Goal: Information Seeking & Learning: Check status

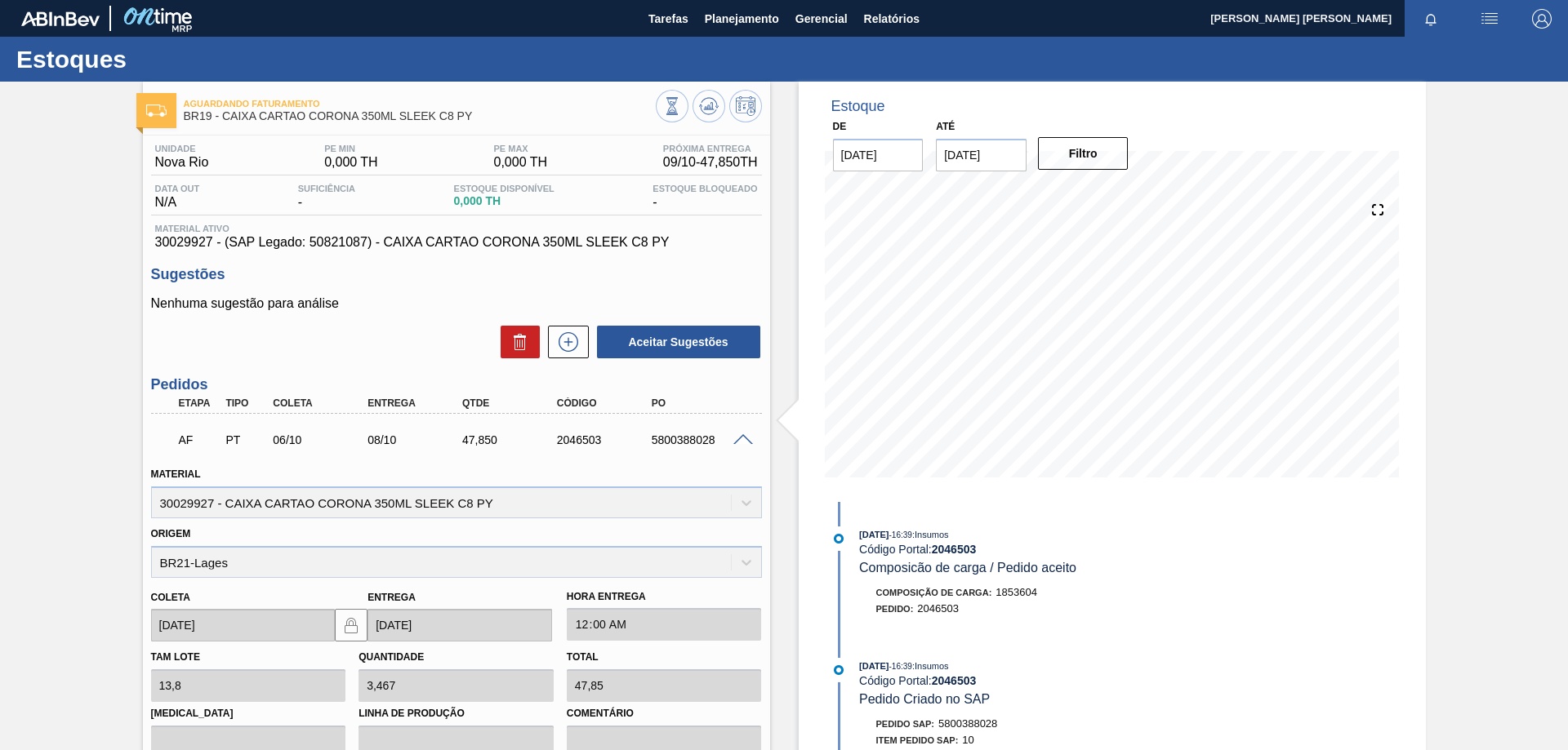
drag, startPoint x: 211, startPoint y: 413, endPoint x: 18, endPoint y: 464, distance: 199.6
click at [211, 522] on div "Origem BR21-Lages" at bounding box center [456, 550] width 611 height 55
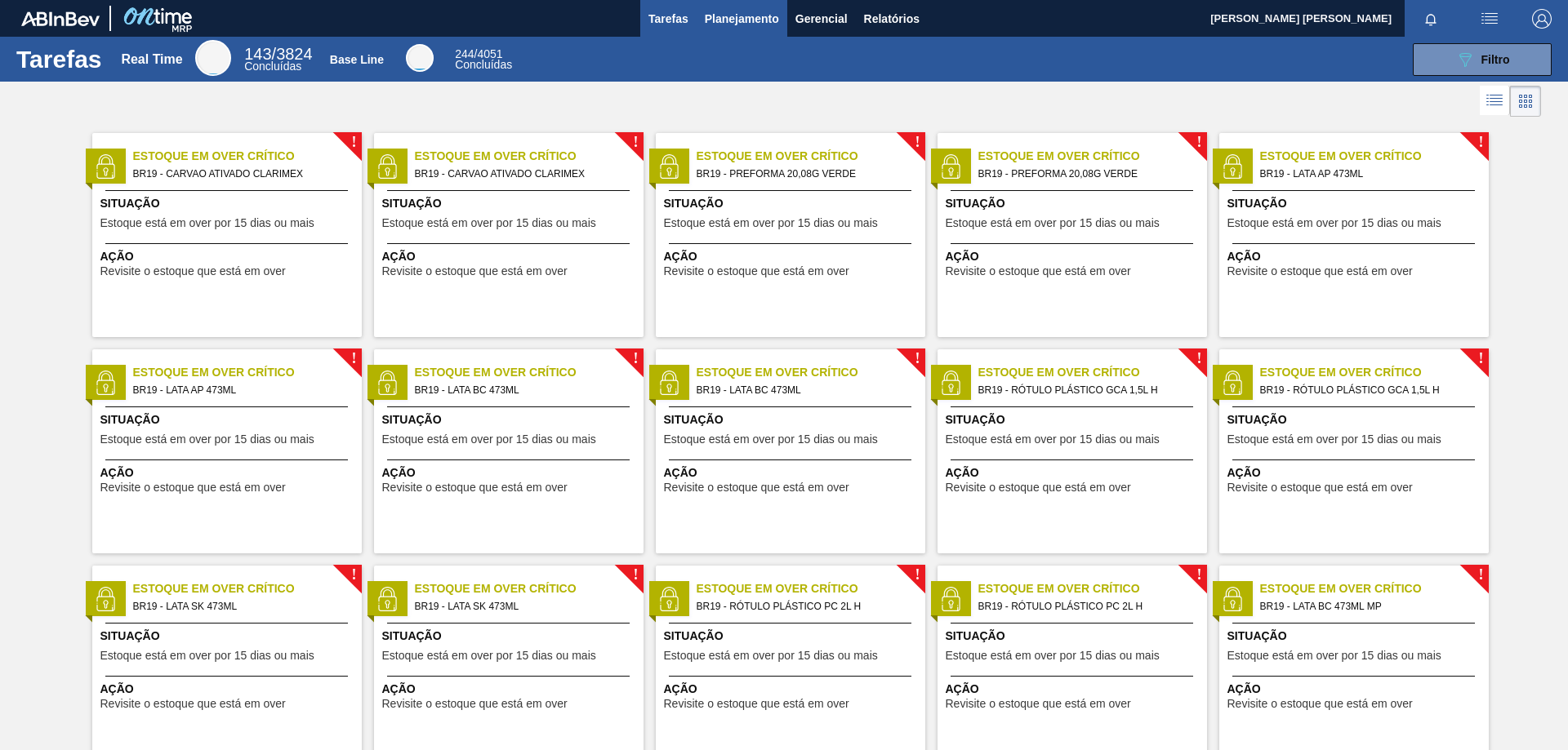
click at [750, 18] on span "Planejamento" at bounding box center [742, 19] width 75 height 20
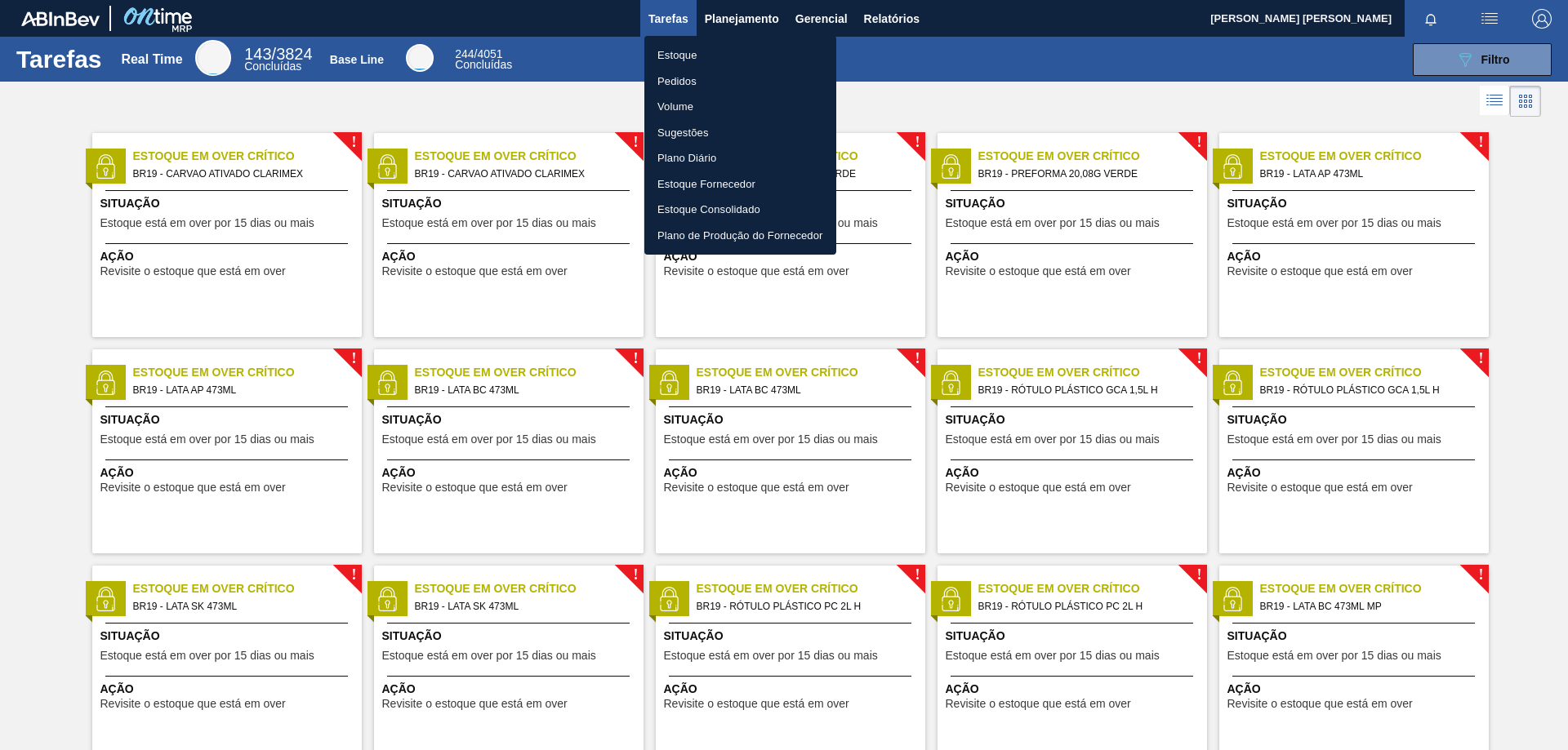
click at [682, 51] on li "Estoque" at bounding box center [740, 55] width 192 height 26
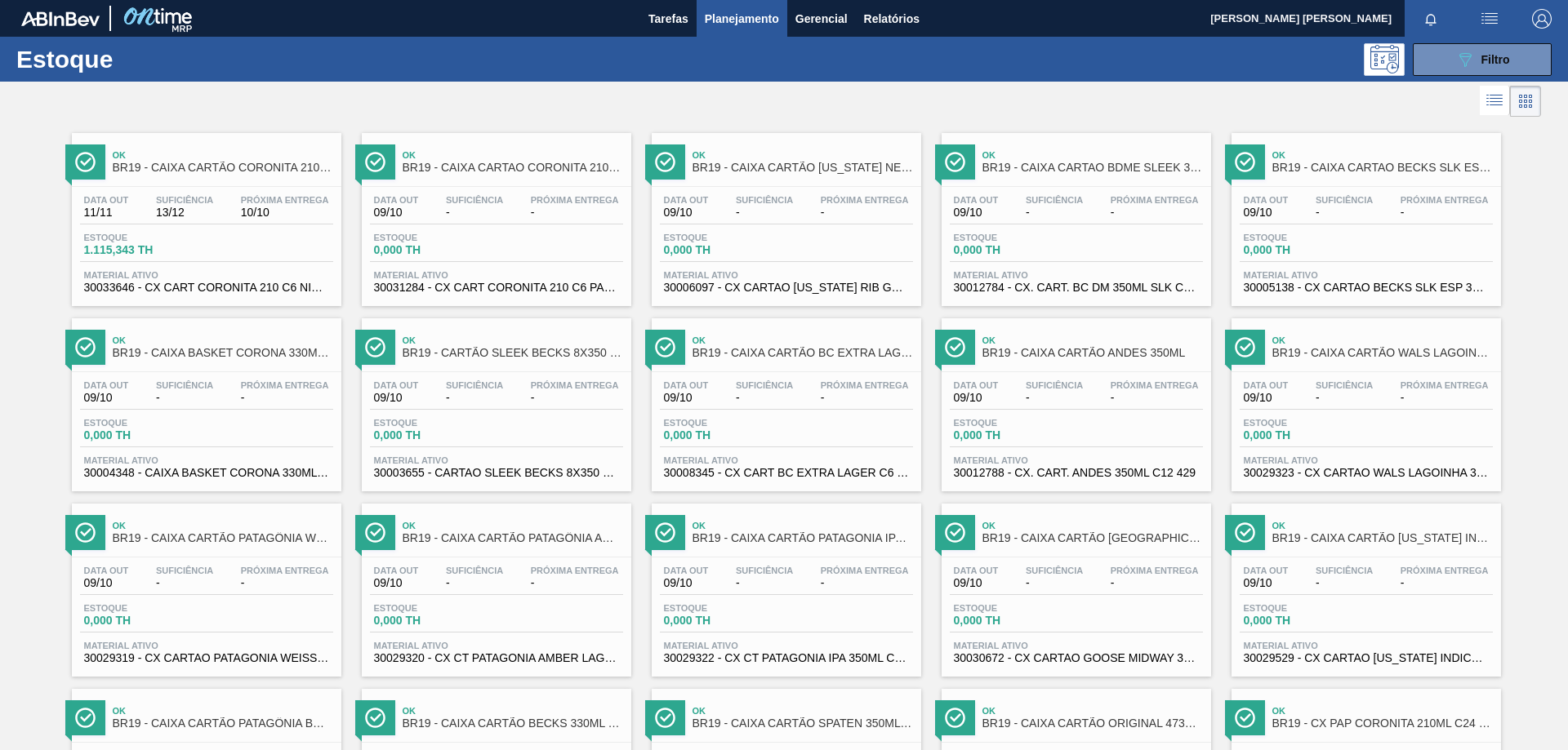
click at [1442, 76] on div "Estoque 089F7B8B-B2A5-4AFE-B5C0-19BA573D28AC Filtro" at bounding box center [784, 59] width 1568 height 45
drag, startPoint x: 1444, startPoint y: 67, endPoint x: 1479, endPoint y: 240, distance: 176.5
click at [1444, 67] on button "089F7B8B-B2A5-4AFE-B5C0-19BA573D28AC Filtro" at bounding box center [1482, 59] width 139 height 32
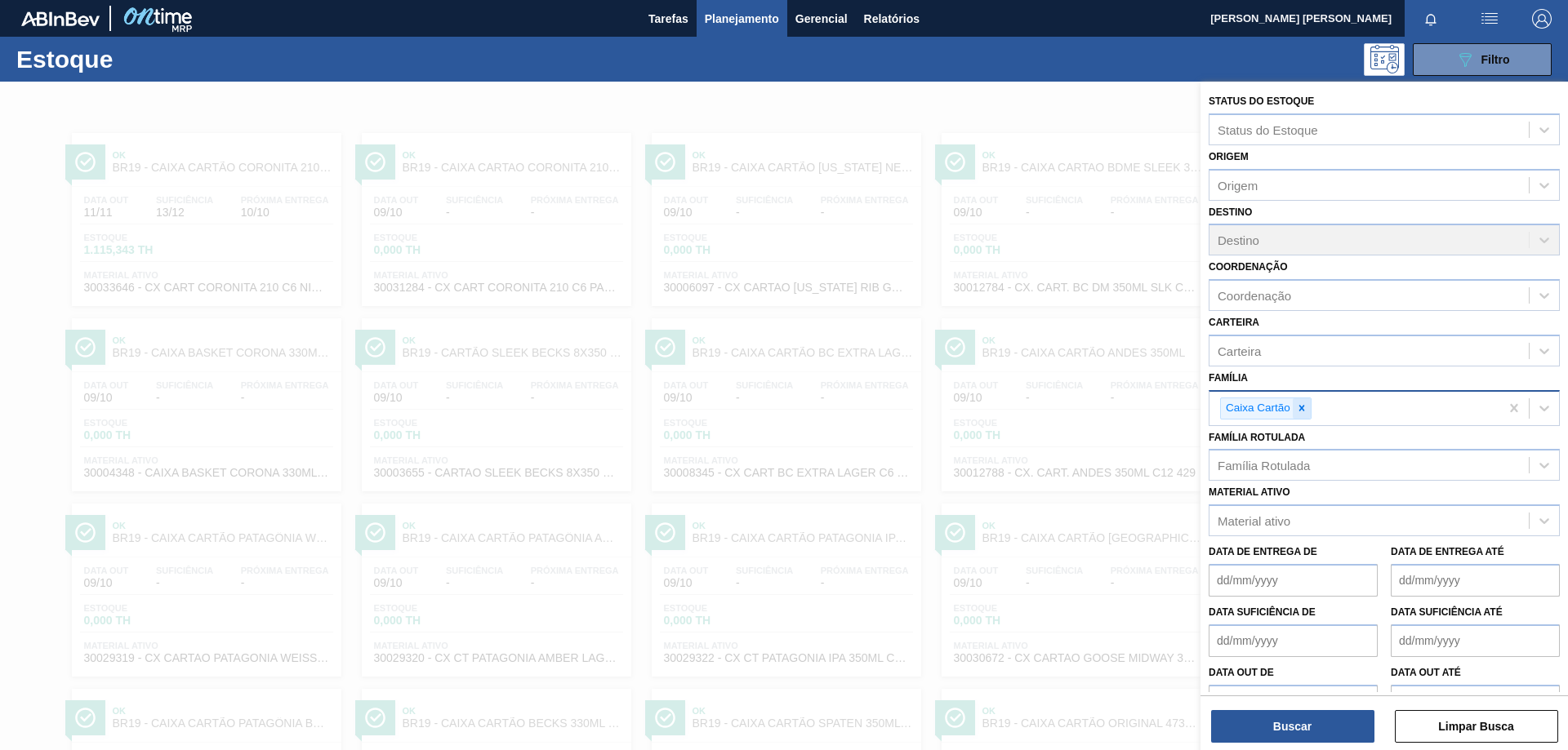
click at [1306, 406] on icon at bounding box center [1301, 408] width 12 height 12
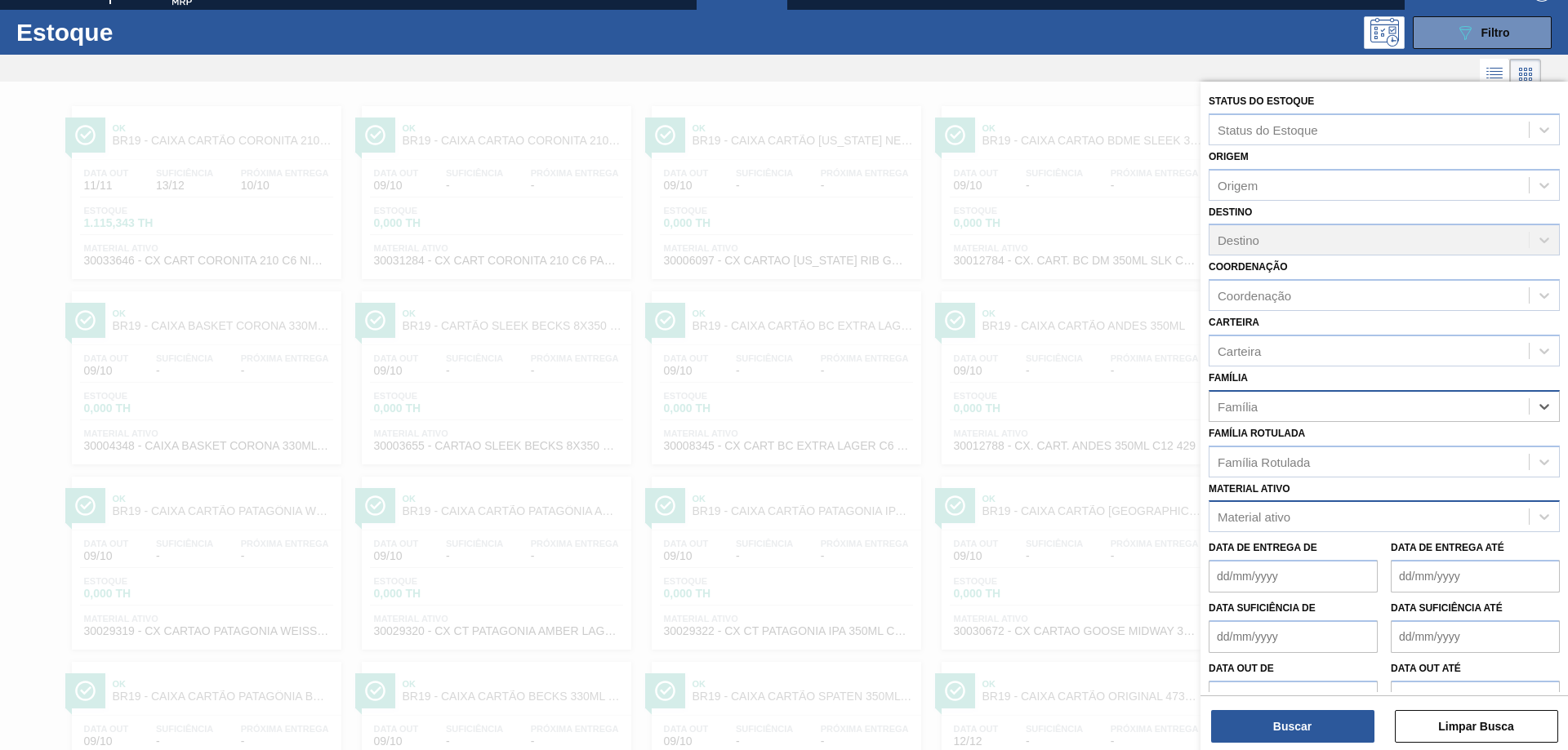
click at [1272, 511] on div "Material ativo" at bounding box center [1254, 517] width 73 height 14
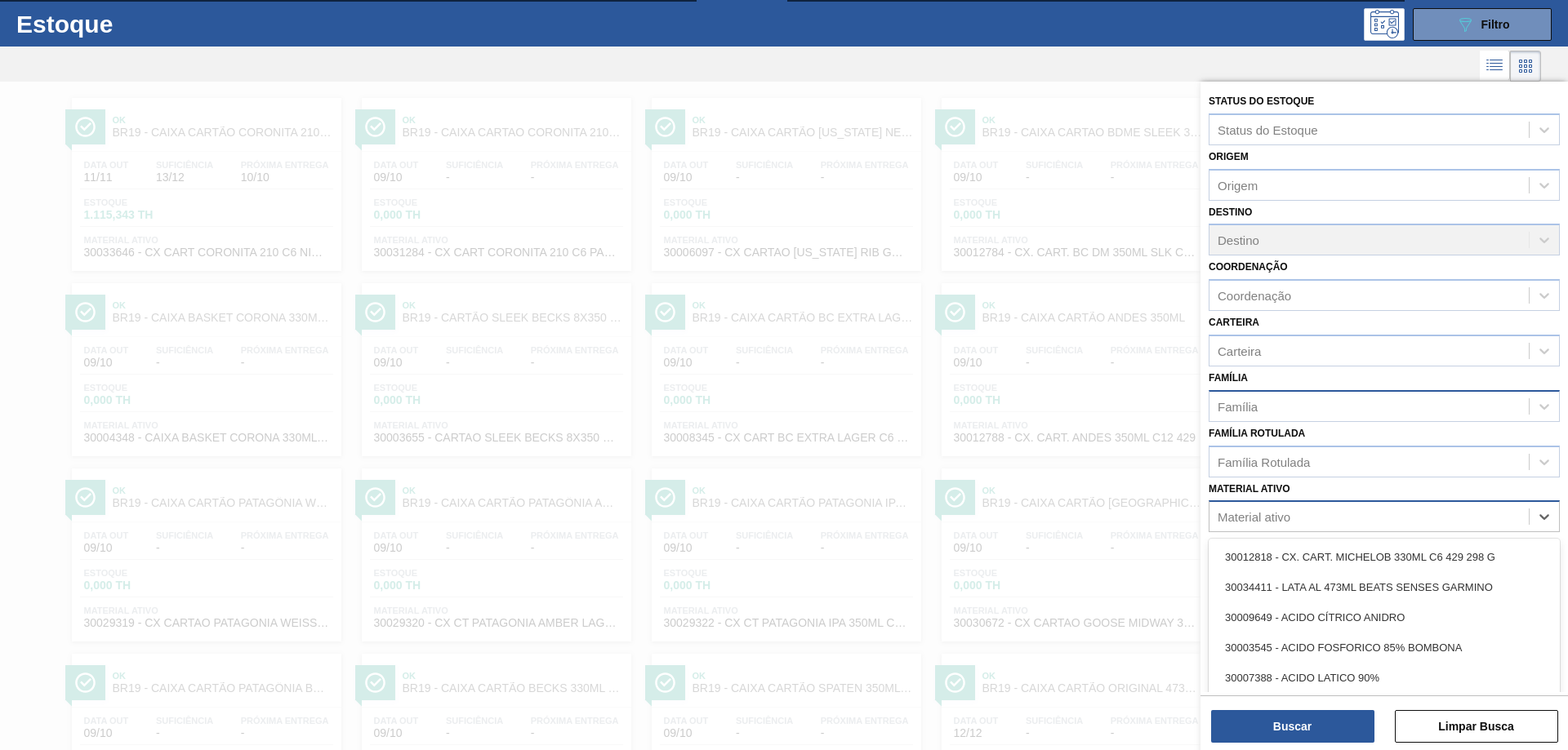
scroll to position [40, 0]
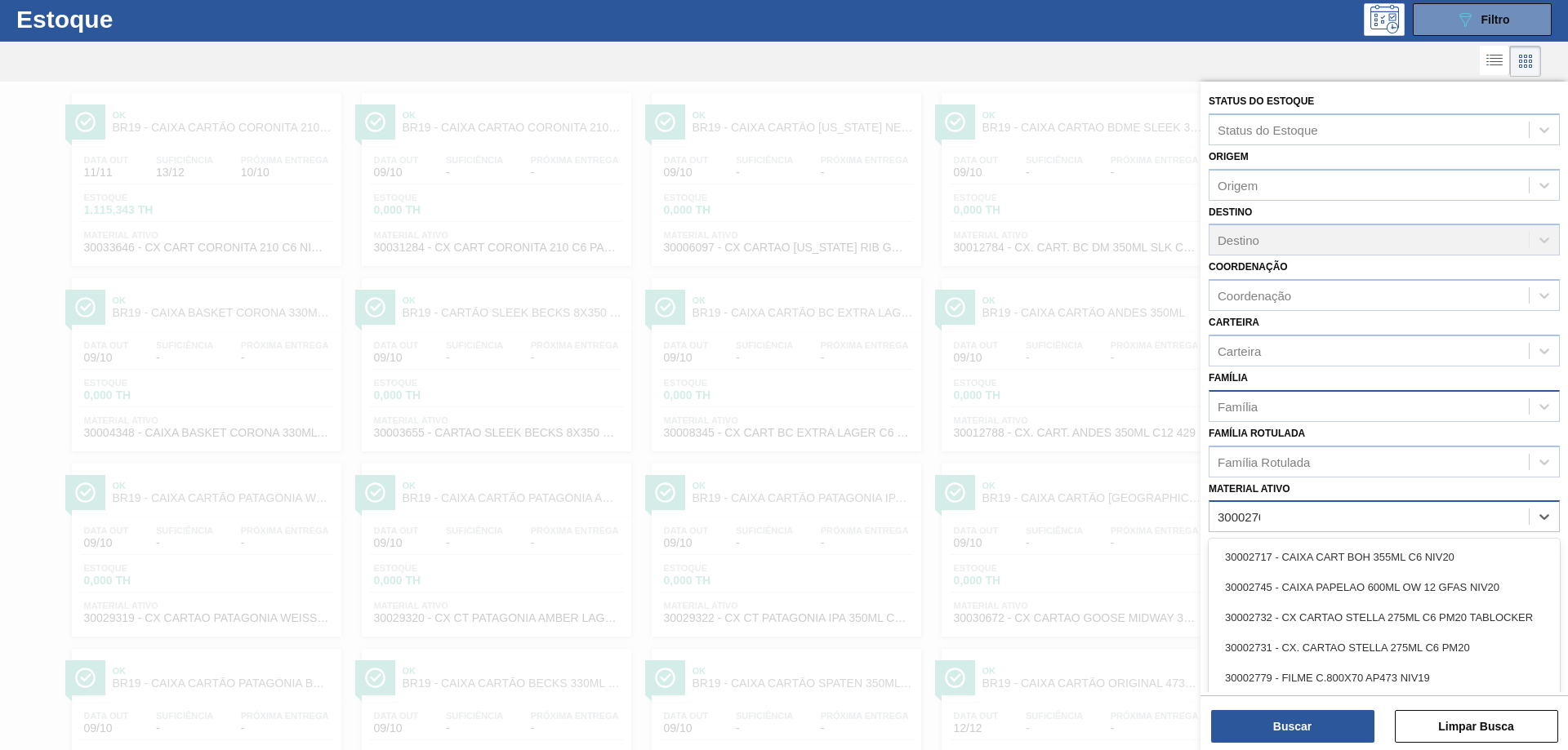
type ativo "30002702"
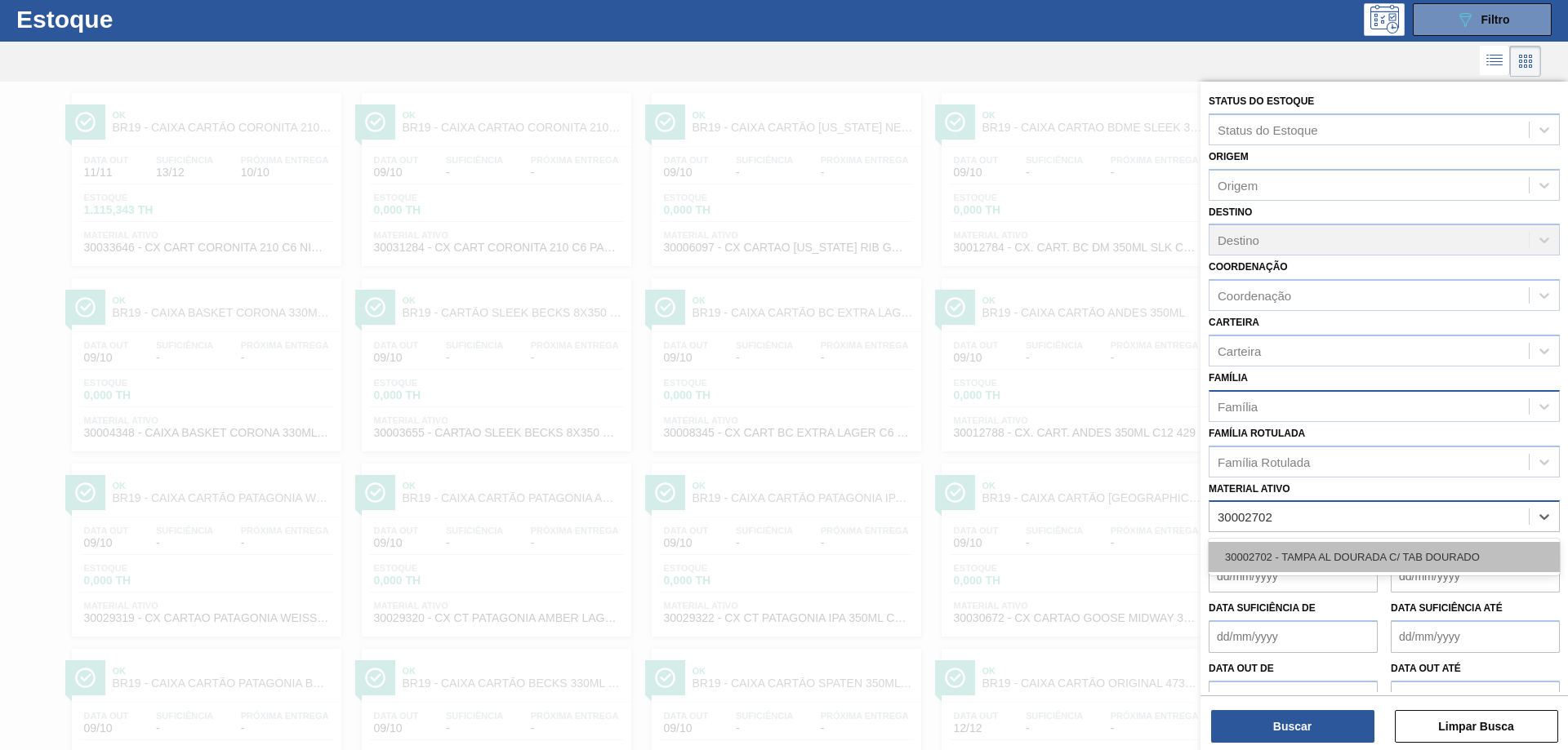
click at [1287, 562] on div "30002702 - TAMPA AL DOURADA C/ TAB DOURADO" at bounding box center [1384, 557] width 351 height 30
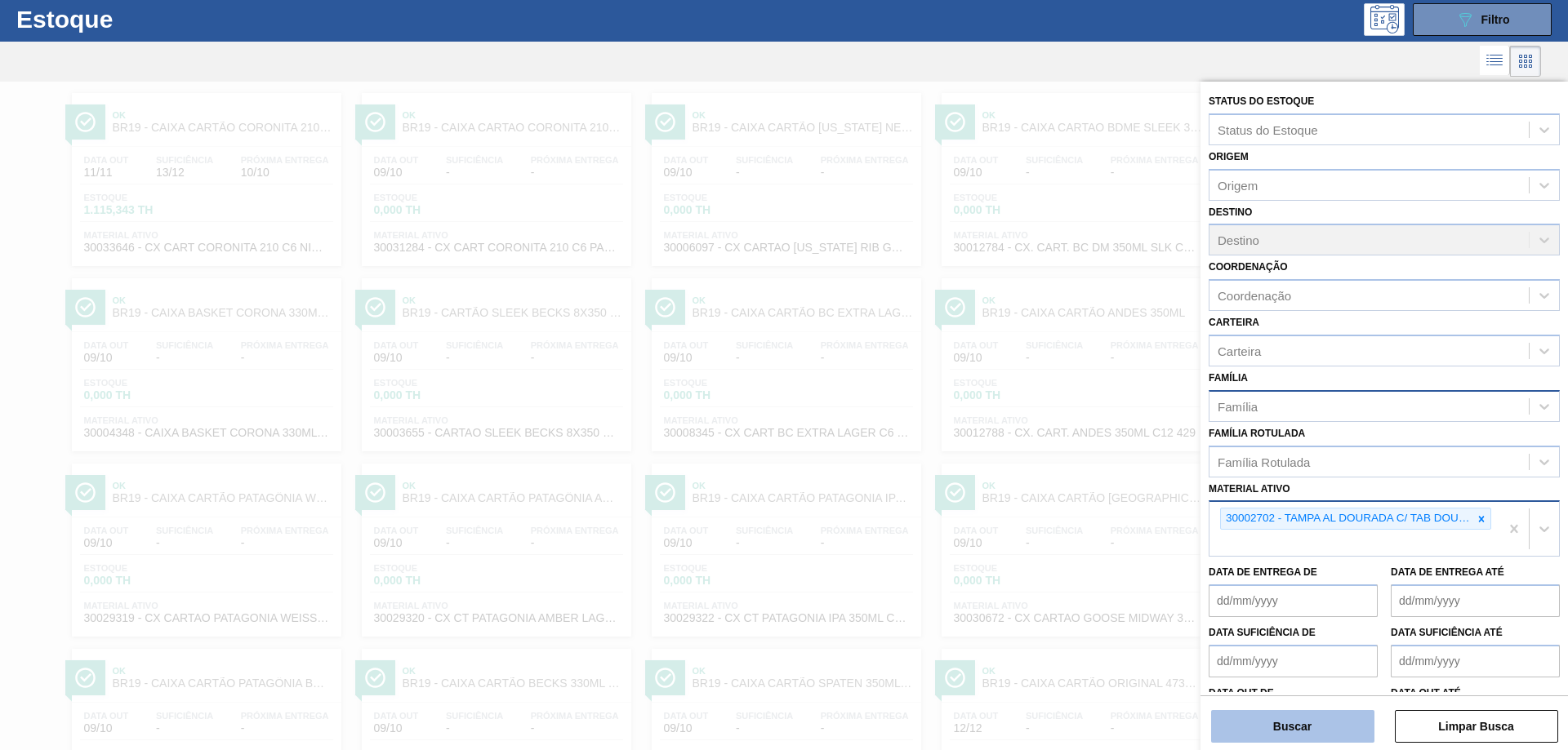
click at [1280, 720] on button "Buscar" at bounding box center [1292, 726] width 163 height 32
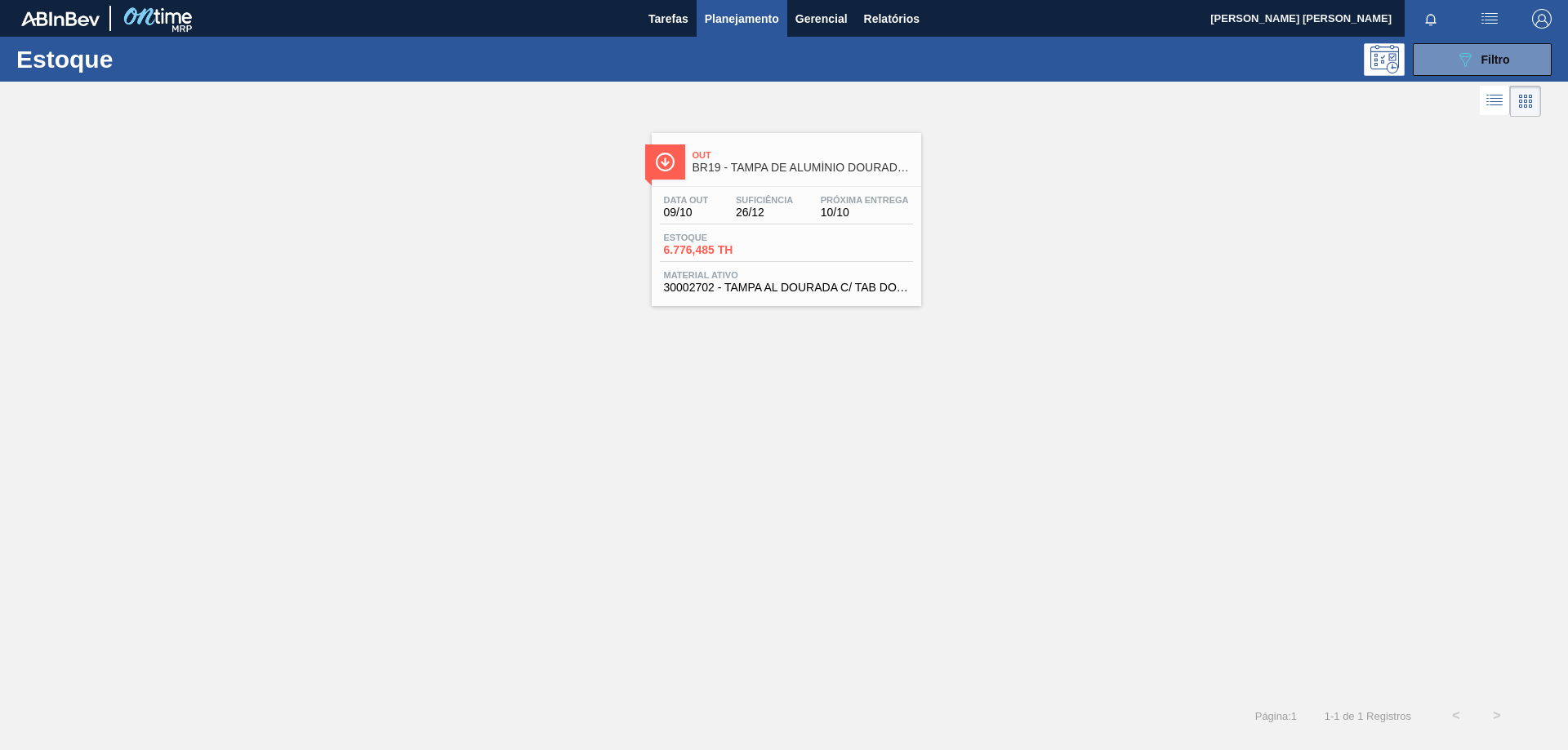
click at [855, 193] on div "Data out 09/10 Suficiência 26/12 Próxima Entrega 10/10 Estoque 6.776,485 TH Mat…" at bounding box center [786, 243] width 269 height 111
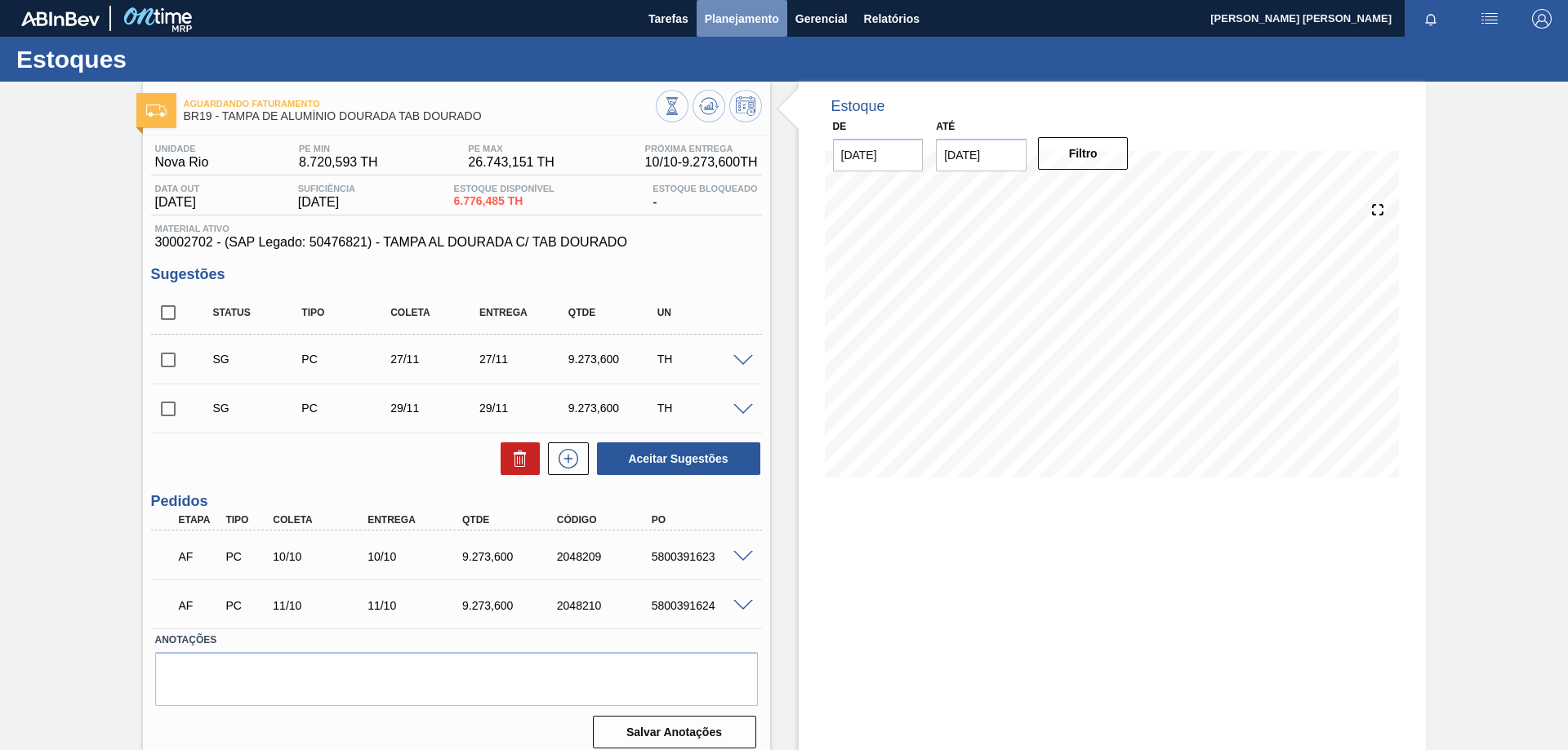
click at [753, 22] on span "Planejamento" at bounding box center [742, 19] width 75 height 20
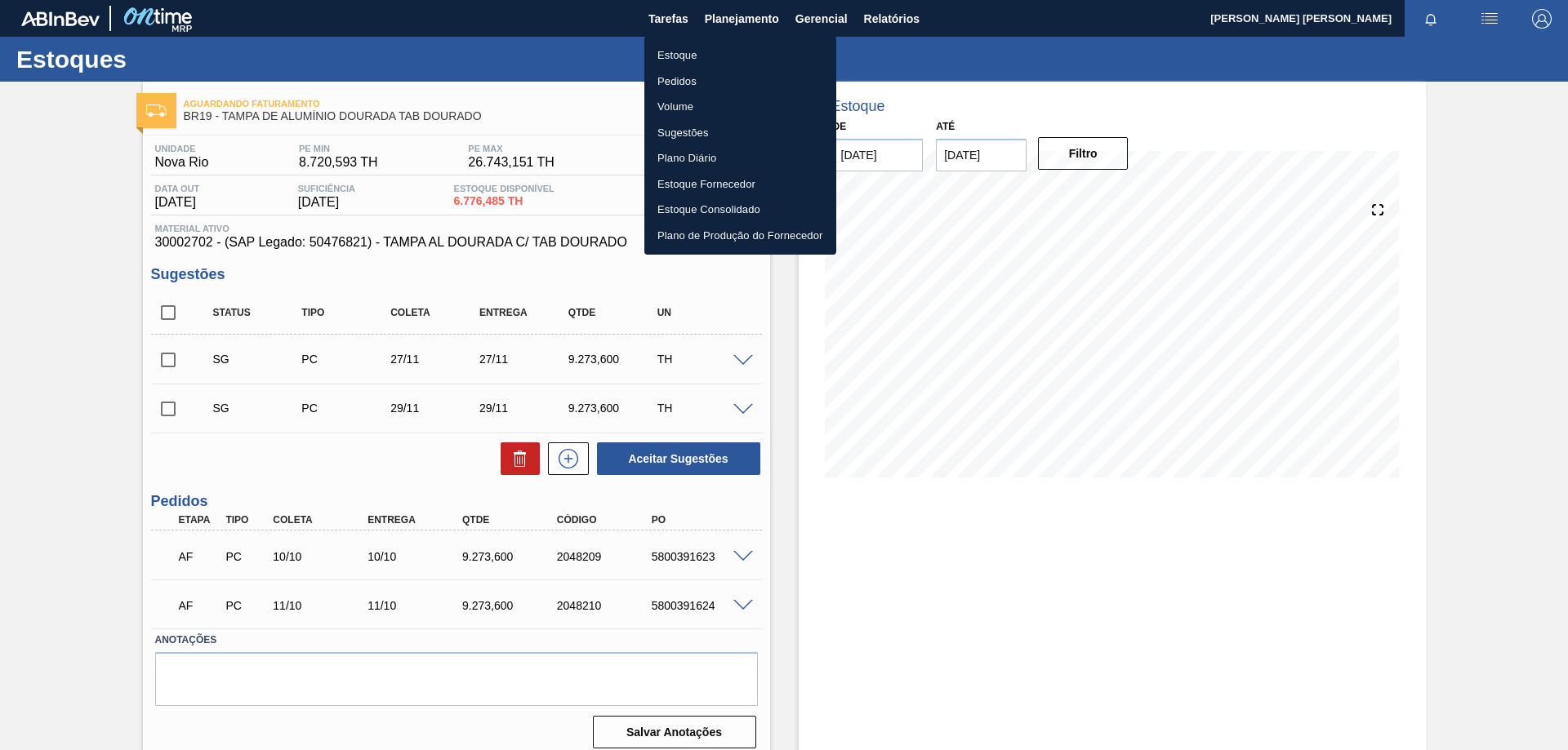
click at [678, 49] on li "Estoque" at bounding box center [740, 55] width 192 height 26
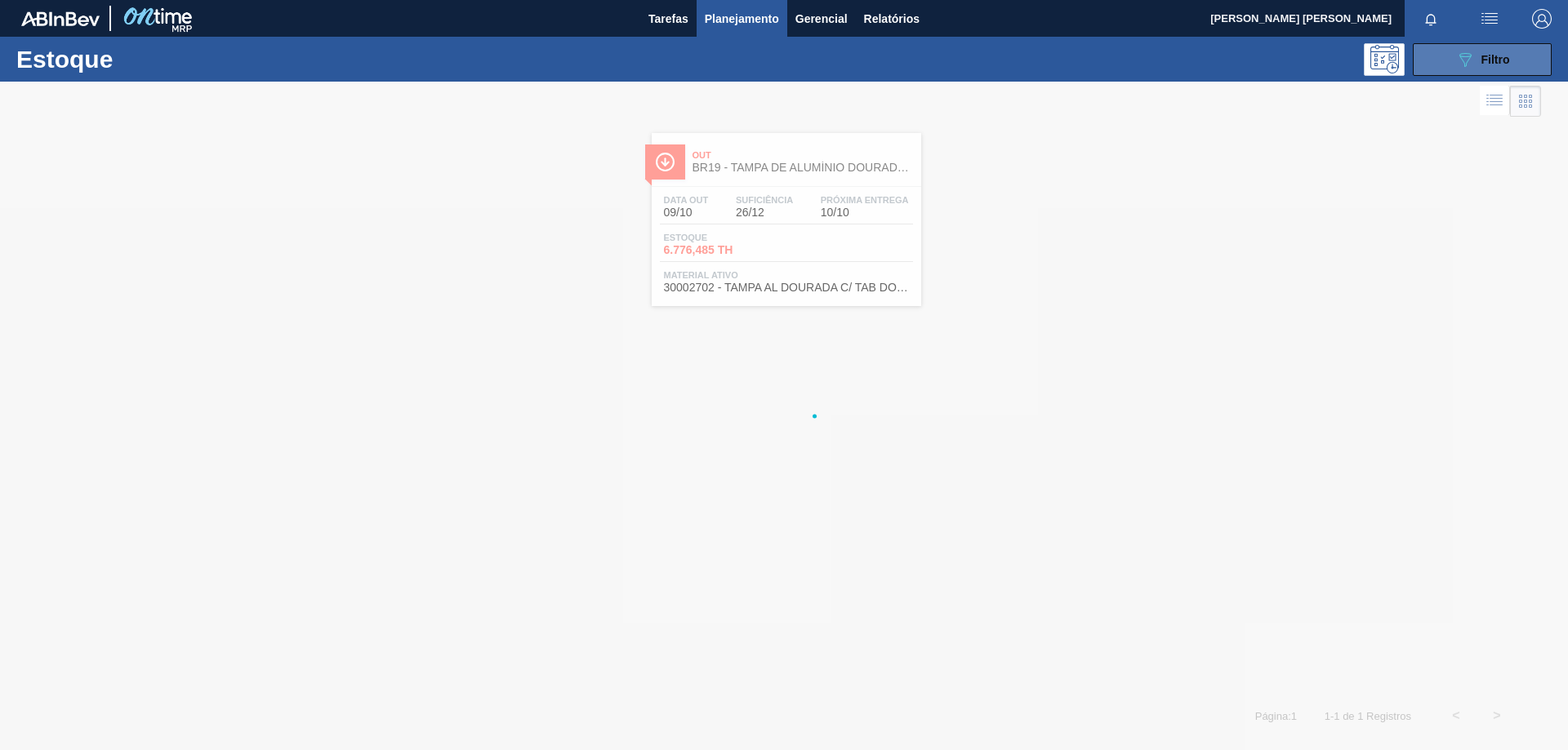
click at [1431, 60] on button "089F7B8B-B2A5-4AFE-B5C0-19BA573D28AC Filtro" at bounding box center [1482, 59] width 139 height 32
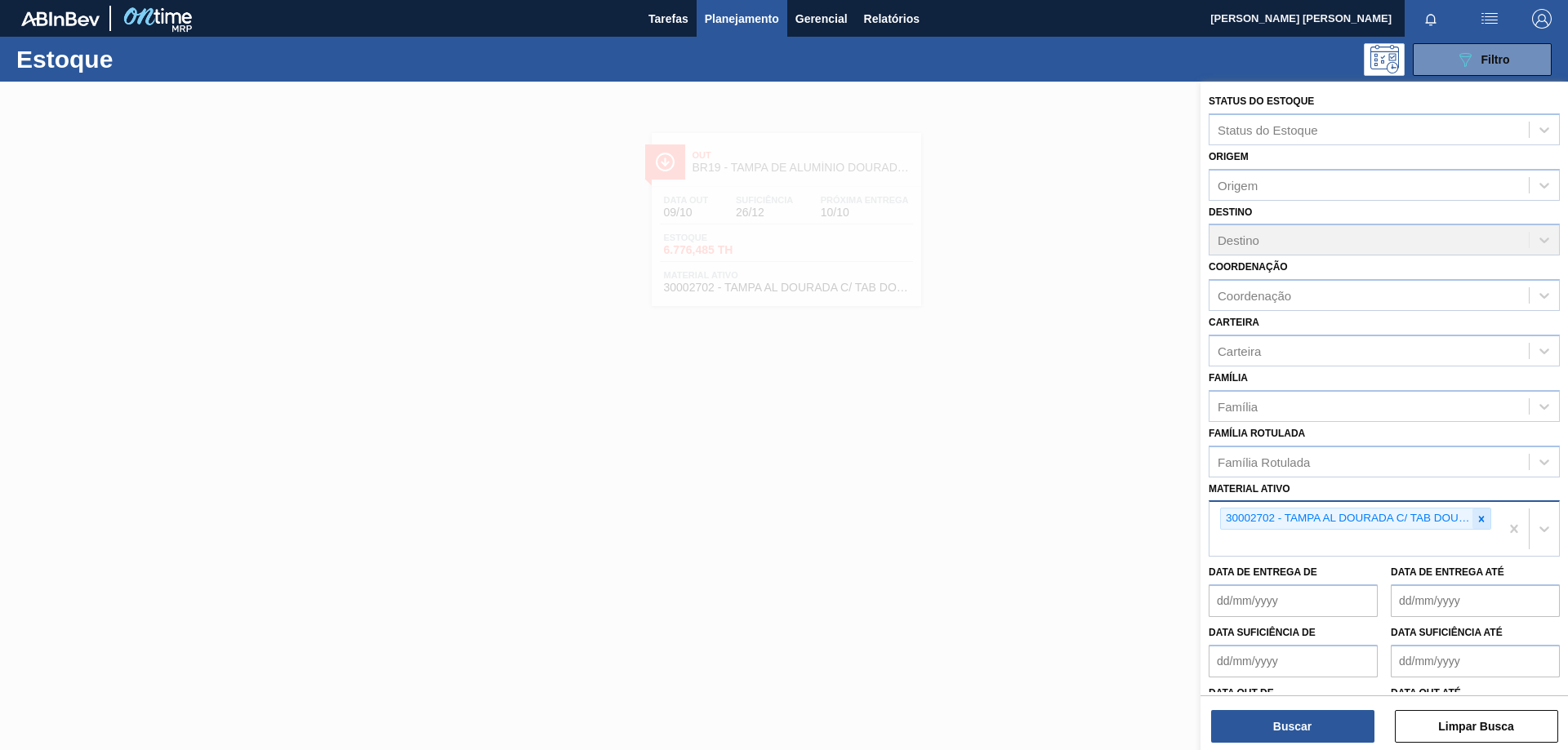
click at [1479, 518] on icon at bounding box center [1481, 518] width 6 height 6
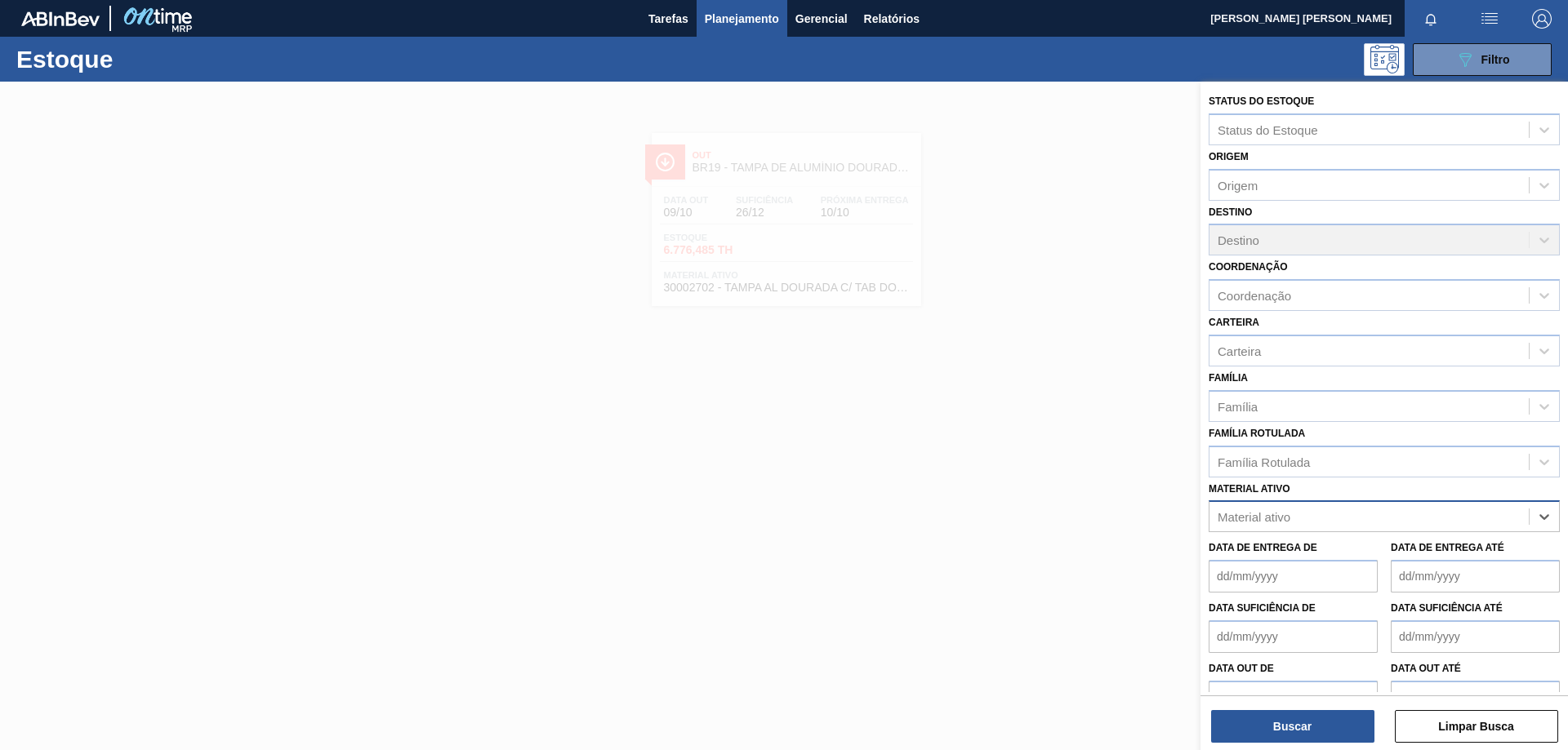
paste ativo "30018301"
type ativo "30018301"
click at [1346, 553] on div "30018301 - CX CART CORONITA 210 C6 BRANCA" at bounding box center [1384, 557] width 351 height 30
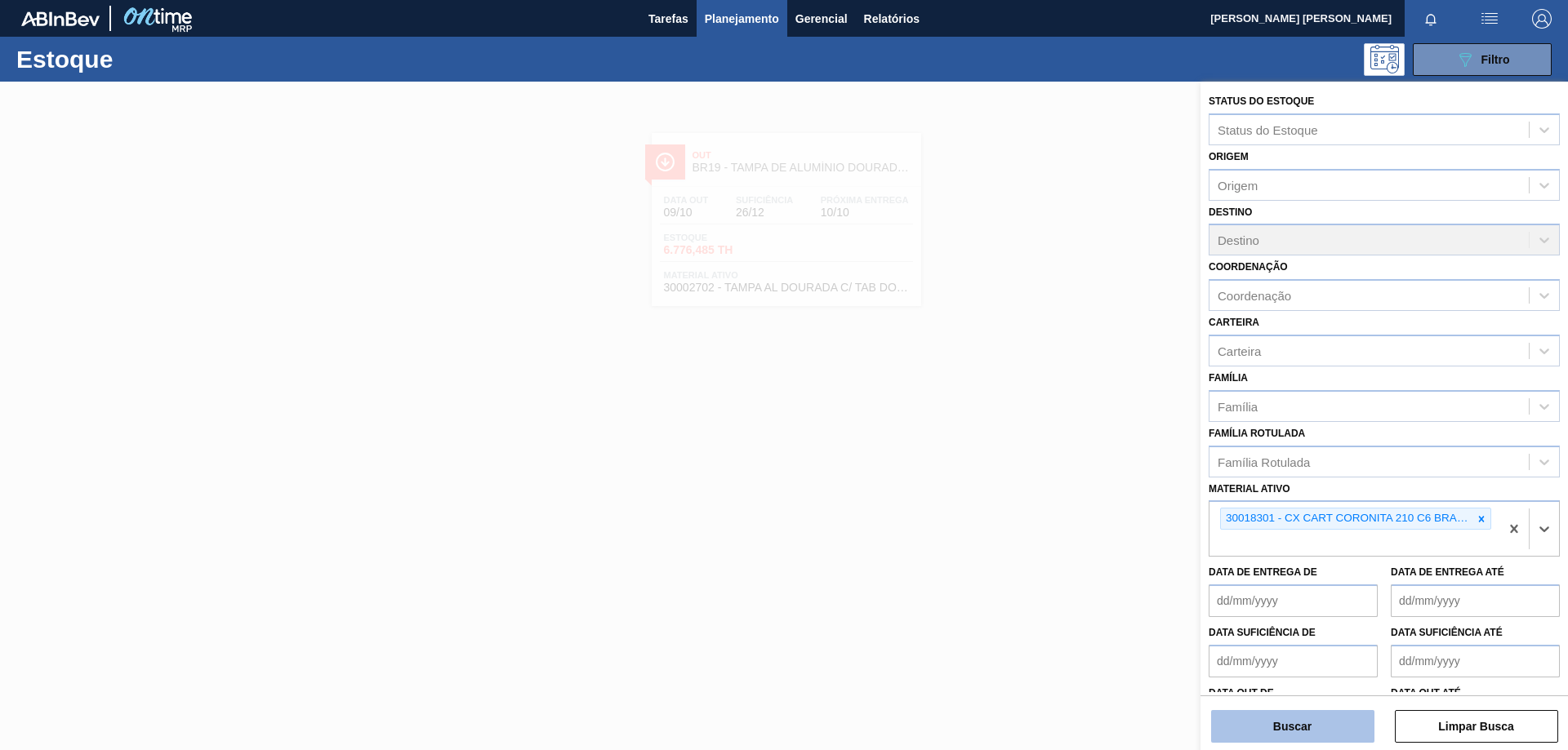
click at [1314, 730] on button "Buscar" at bounding box center [1292, 726] width 163 height 32
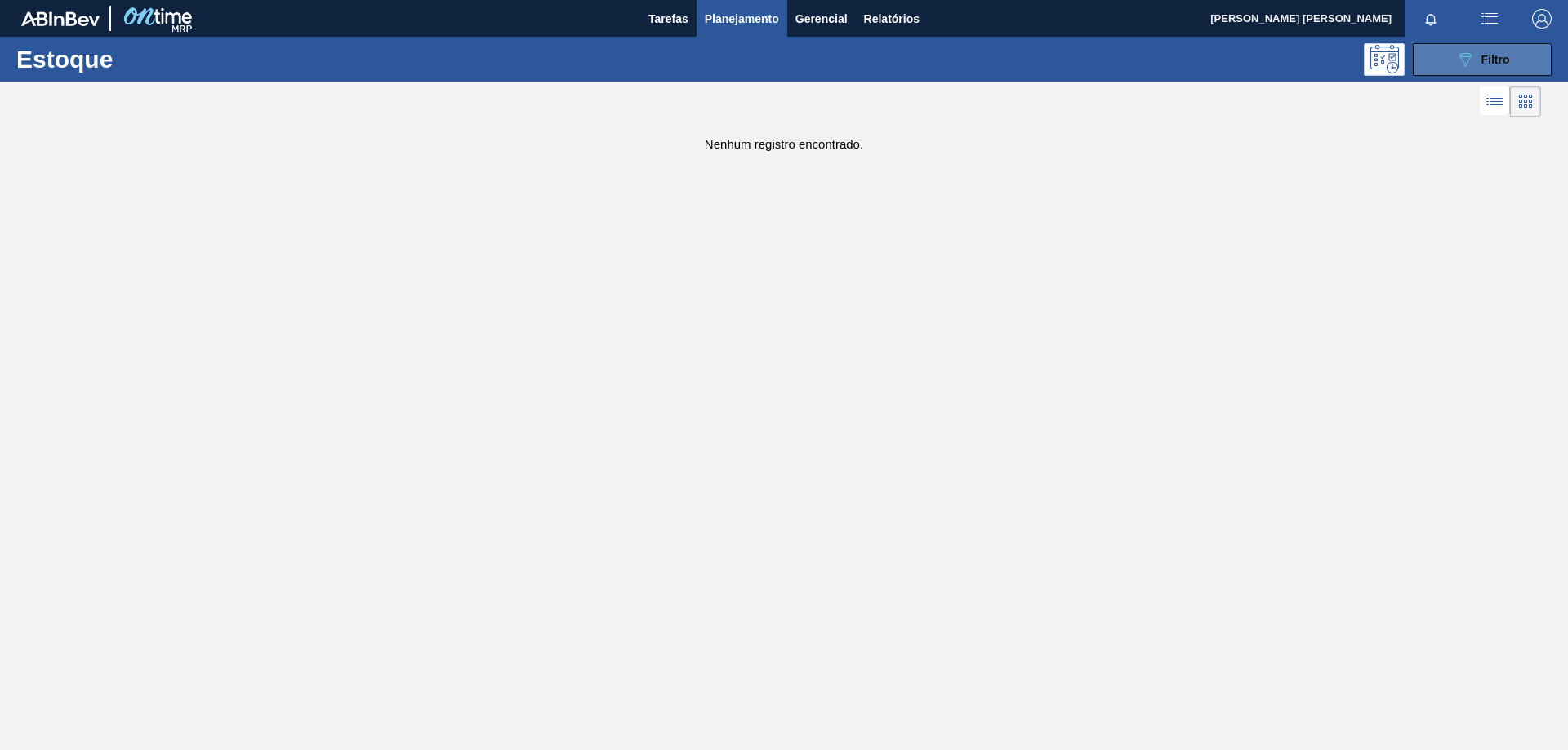
click at [1444, 73] on button "089F7B8B-B2A5-4AFE-B5C0-19BA573D28AC Filtro" at bounding box center [1482, 59] width 139 height 32
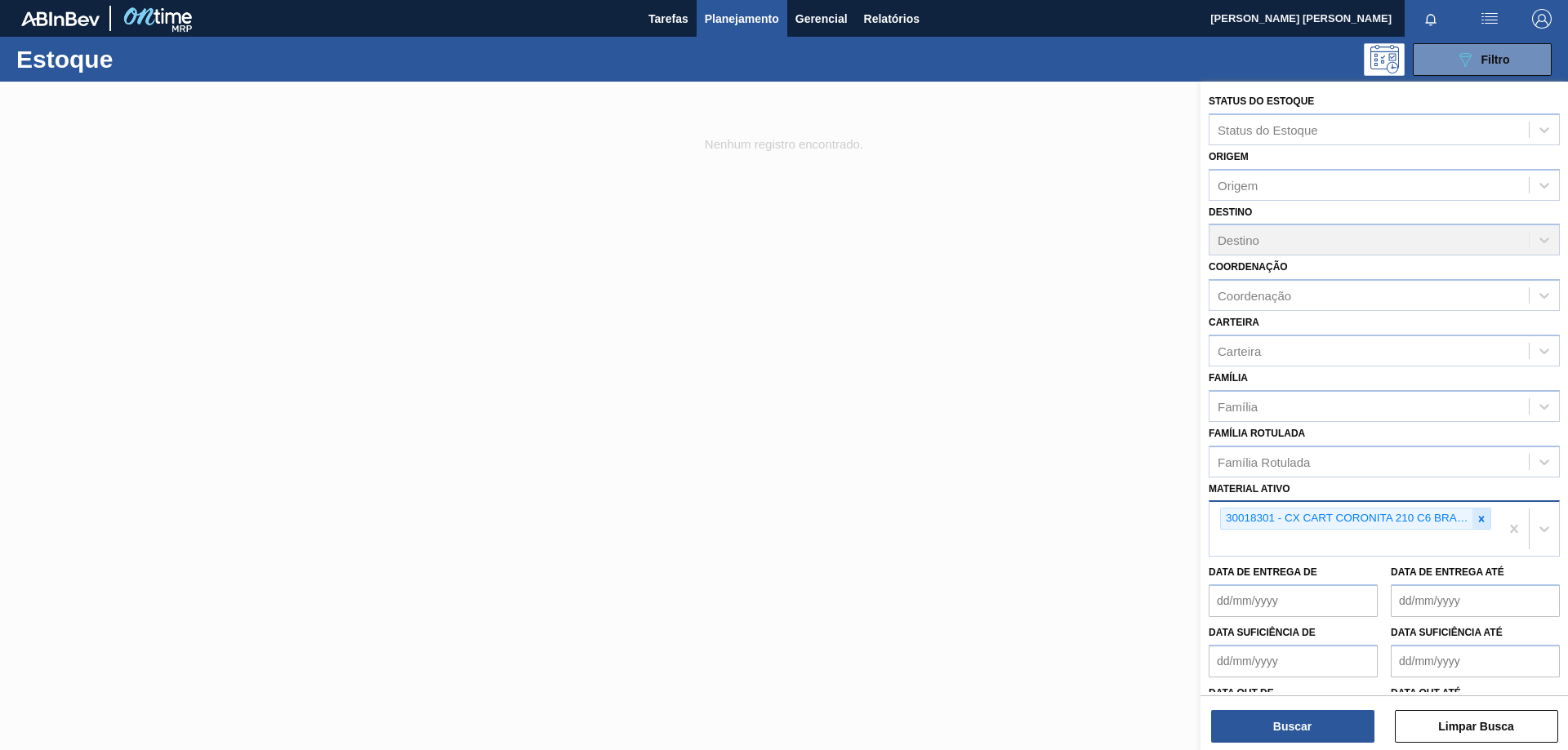
click at [1483, 519] on icon at bounding box center [1481, 519] width 12 height 12
paste ativo "30033646"
type ativo "30033646"
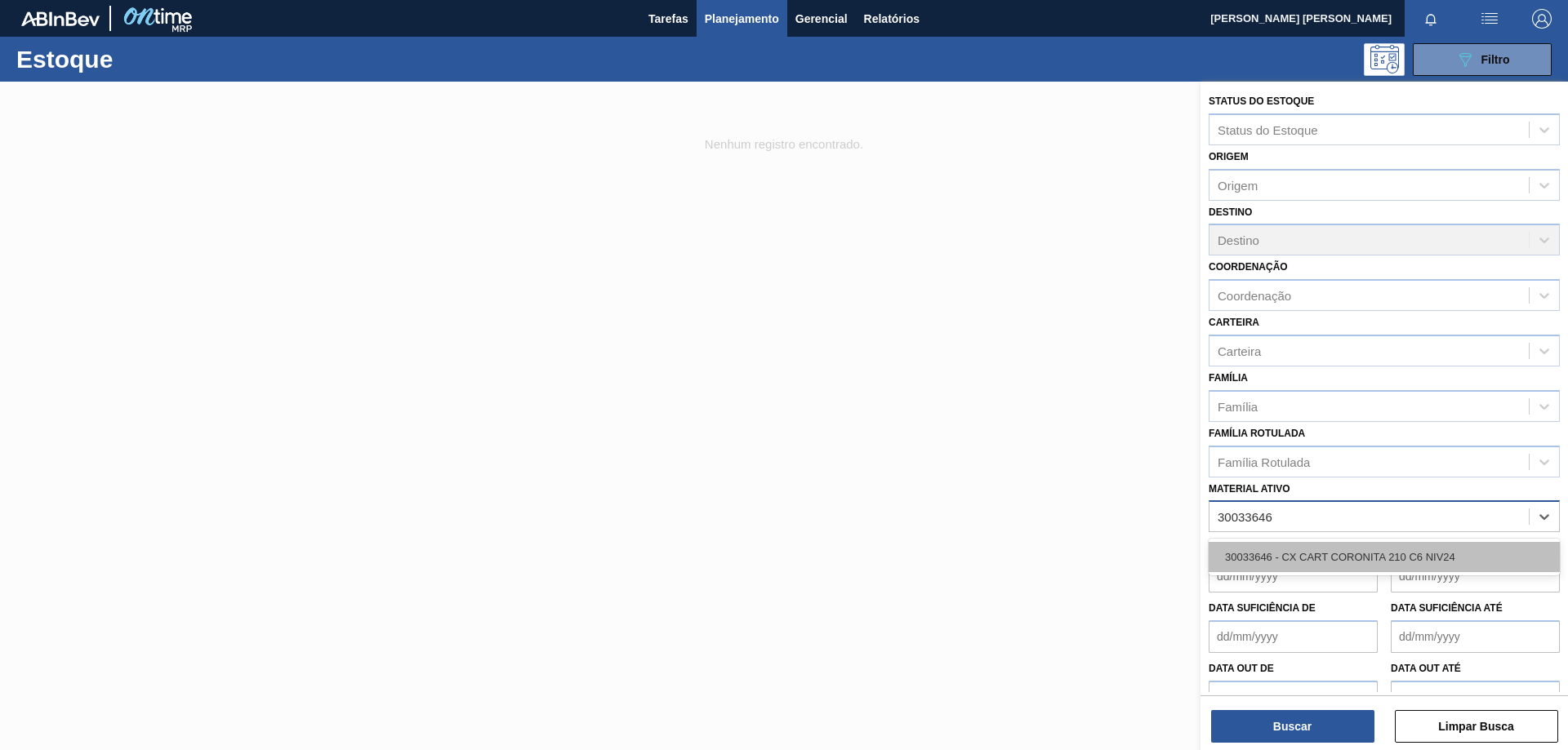
click at [1329, 552] on div "30033646 - CX CART CORONITA 210 C6 NIV24" at bounding box center [1384, 557] width 351 height 30
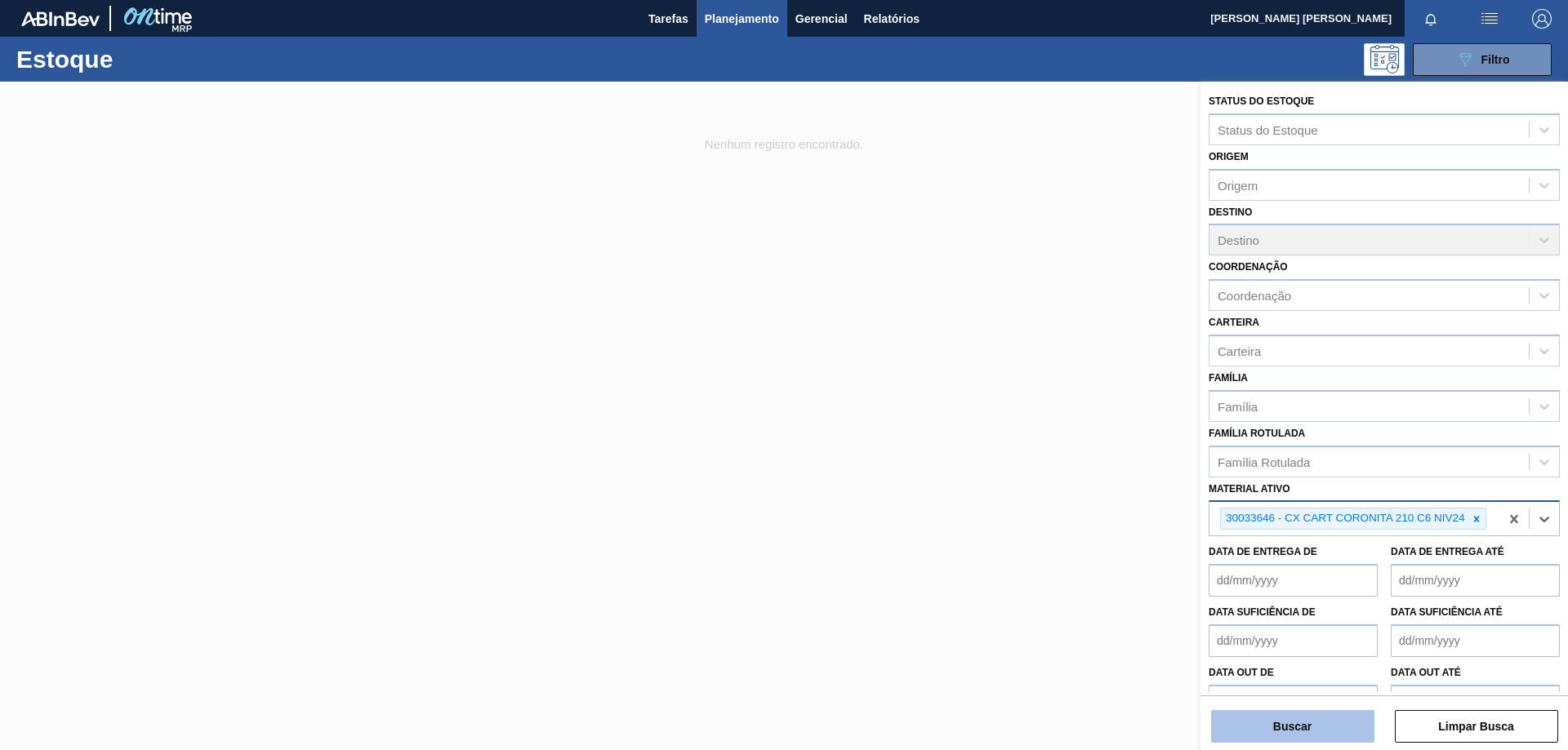
click at [1296, 723] on button "Buscar" at bounding box center [1292, 726] width 163 height 32
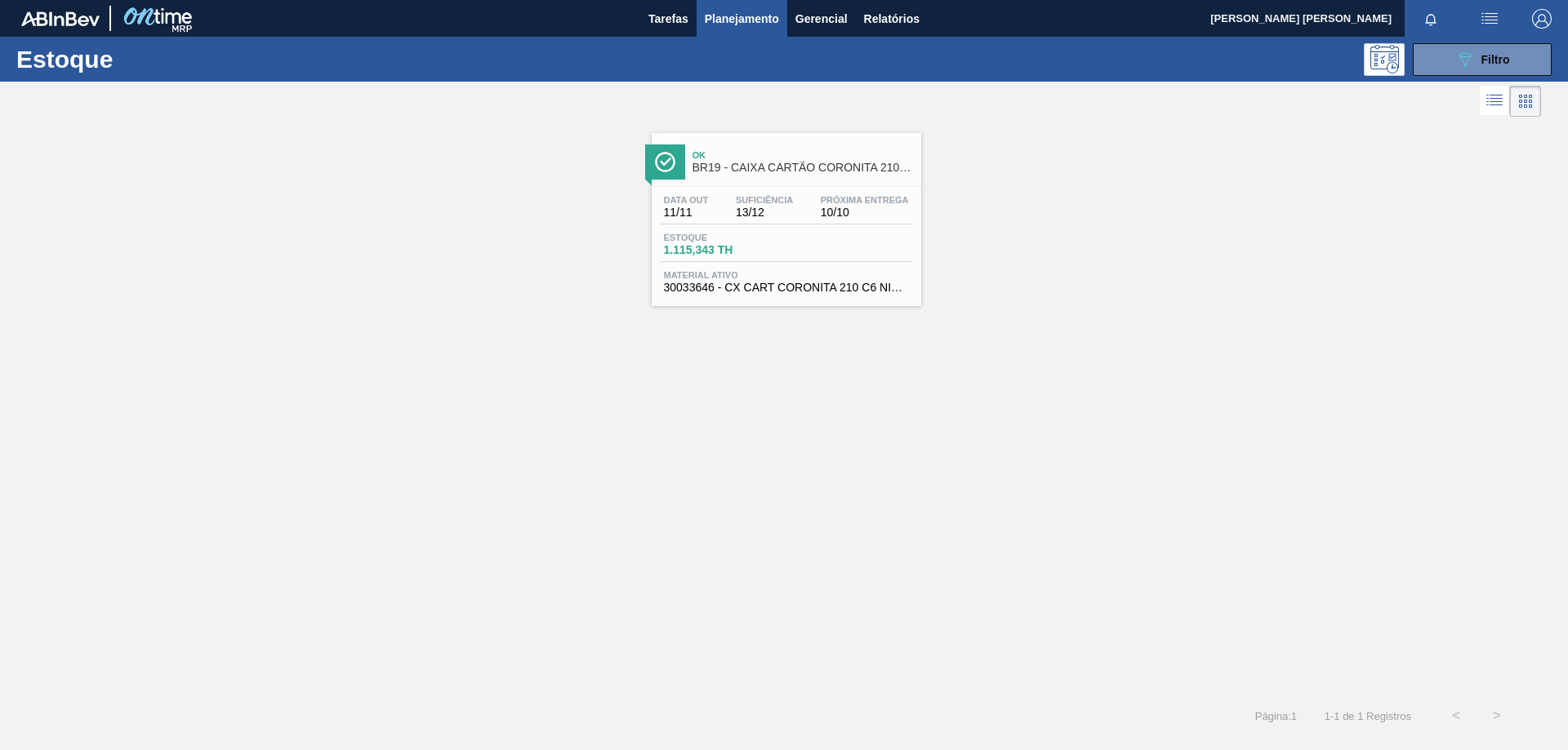
click at [776, 263] on div "Data out 11/11 Suficiência 13/12 Próxima Entrega 10/10 Estoque 1.115,343 TH Mat…" at bounding box center [786, 243] width 269 height 111
